Goal: Complete application form

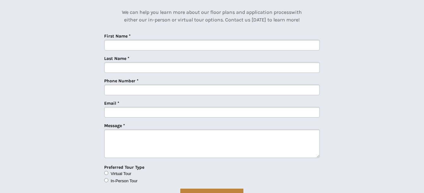
scroll to position [1545, 0]
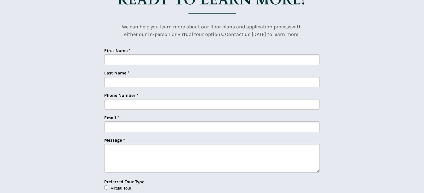
click at [139, 62] on input "First Name *" at bounding box center [211, 59] width 215 height 11
type input "[PERSON_NAME]"
click at [129, 81] on input "Last Name *" at bounding box center [211, 82] width 215 height 11
type input "Enderby"
click at [129, 105] on input "Phone Number *" at bounding box center [211, 104] width 215 height 11
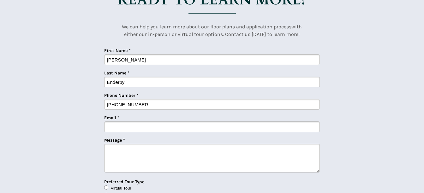
type input "[PHONE_NUMBER]"
click at [110, 126] on input "Email *" at bounding box center [211, 126] width 215 height 11
type input "[EMAIL_ADDRESS][DOMAIN_NAME]"
click at [124, 148] on textarea "Message *" at bounding box center [211, 158] width 215 height 29
type textarea "H"
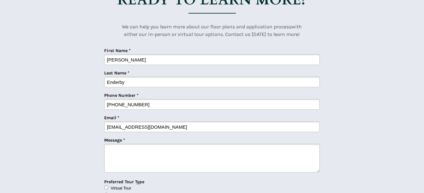
click at [149, 104] on input "[PHONE_NUMBER]" at bounding box center [211, 104] width 215 height 11
type input "2"
click at [131, 85] on input "Enderby" at bounding box center [211, 82] width 215 height 11
type input "E"
click at [121, 59] on input "[PERSON_NAME]" at bounding box center [211, 59] width 215 height 11
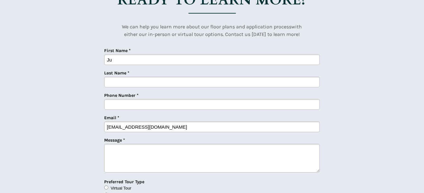
type input "J"
